Goal: Find specific page/section: Find specific page/section

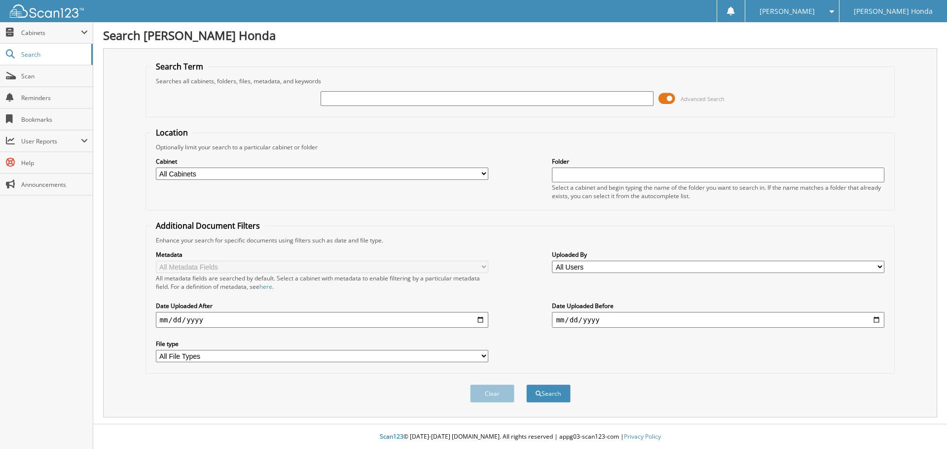
type input "[US_VEHICLE_IDENTIFICATION_NUMBER]"
drag, startPoint x: 420, startPoint y: 92, endPoint x: 87, endPoint y: 97, distance: 332.8
click at [87, 97] on body "[PERSON_NAME] Settings Logout [PERSON_NAME] Honda Close Cabinets My Company Ema…" at bounding box center [473, 224] width 947 height 449
click at [360, 90] on div "Advanced Search" at bounding box center [520, 98] width 738 height 27
click at [362, 103] on input "text" at bounding box center [486, 98] width 332 height 15
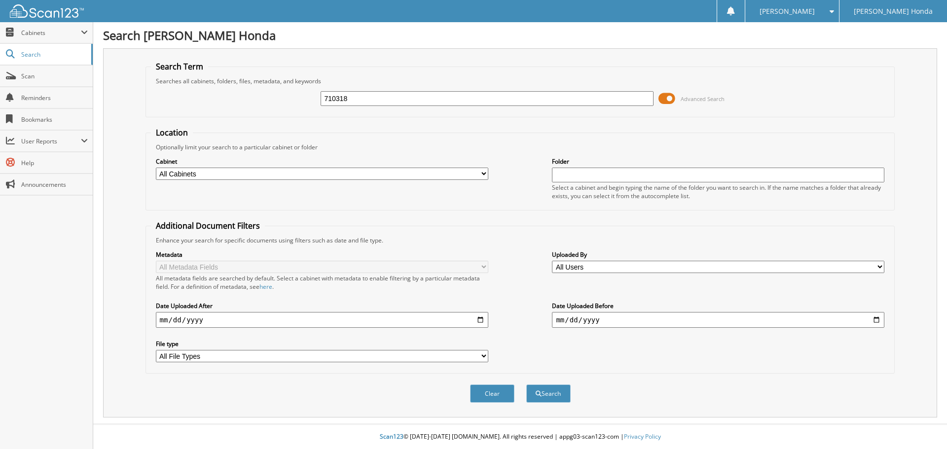
type input "710318"
click at [526, 385] on button "Search" at bounding box center [548, 394] width 44 height 18
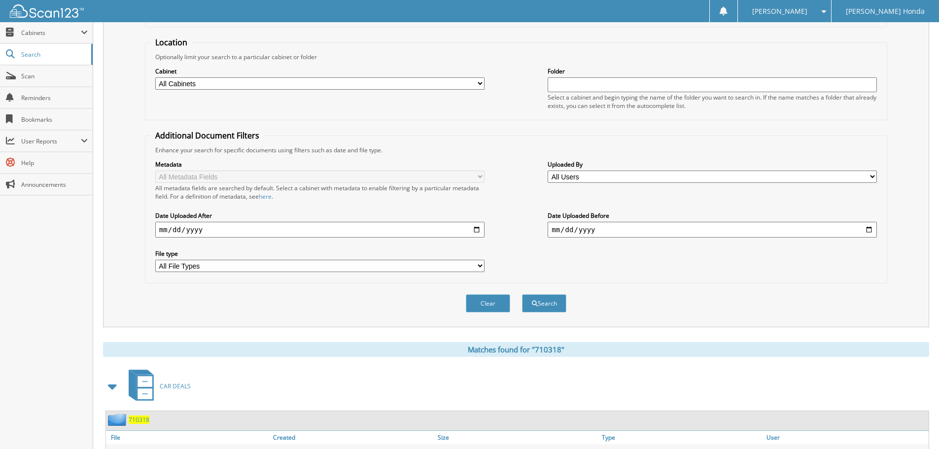
scroll to position [140, 0]
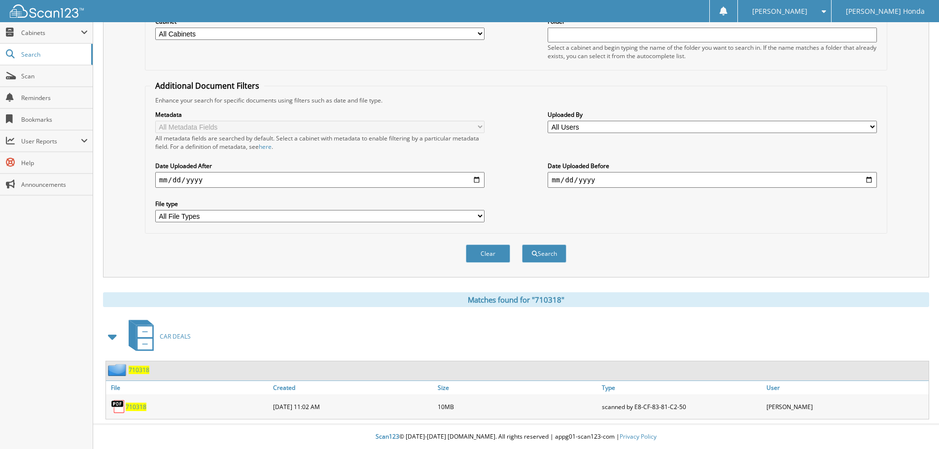
click at [140, 409] on span "710318" at bounding box center [136, 407] width 21 height 8
